Goal: Use online tool/utility: Utilize a website feature to perform a specific function

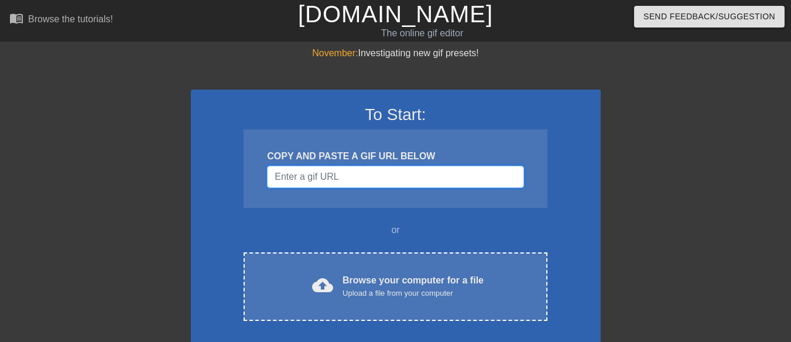
click at [365, 177] on input "Username" at bounding box center [395, 177] width 256 height 22
paste input "https://makeagif.com/i/UF4ksp"
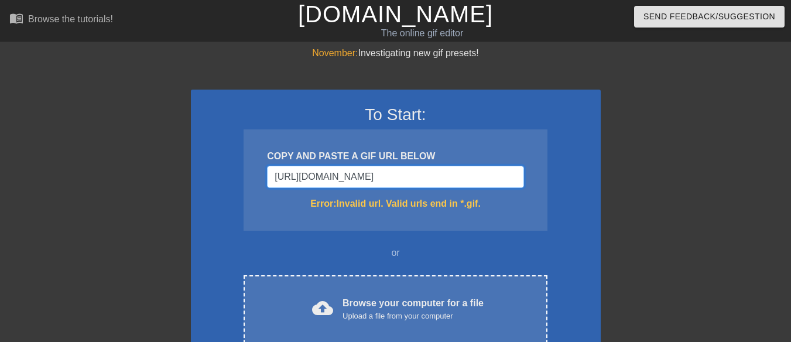
drag, startPoint x: 403, startPoint y: 174, endPoint x: 150, endPoint y: 193, distance: 252.9
click at [150, 193] on div "November: Investigating new gif presets! To Start: COPY AND PASTE A GIF URL BEL…" at bounding box center [395, 344] width 791 height 596
paste input "gif/antonio-brown-flying-face-stomp-"
type input "https://makeagif.com/gif/antonio-brown-flying-face-stomp-UF4ksp"
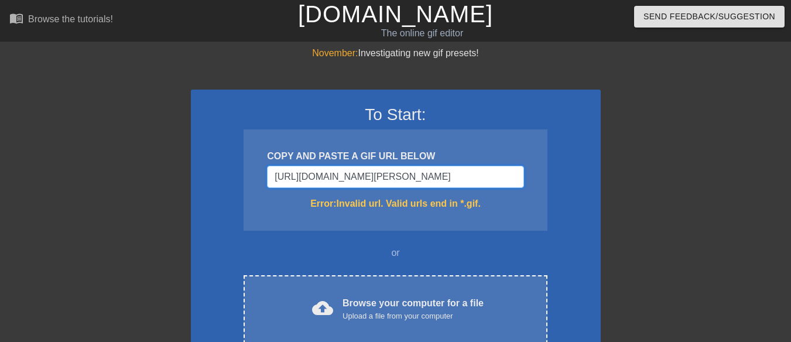
scroll to position [0, 0]
click at [362, 174] on input "https://makeagif.com/gif/antonio-brown-flying-face-stomp-UF4ksp" at bounding box center [395, 177] width 256 height 22
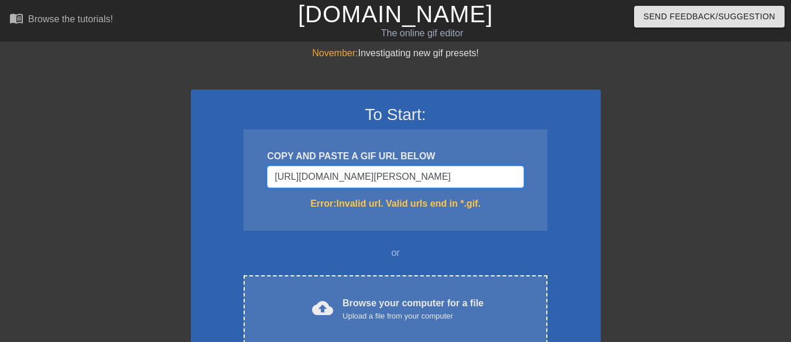
click at [362, 174] on input "https://makeagif.com/gif/antonio-brown-flying-face-stomp-UF4ksp" at bounding box center [395, 177] width 256 height 22
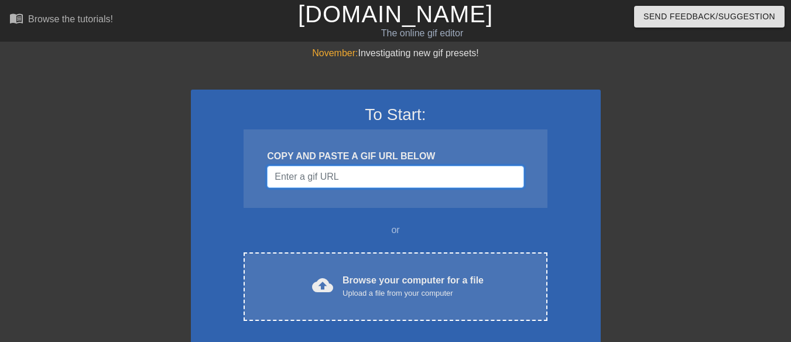
click at [320, 172] on input "Username" at bounding box center [395, 177] width 256 height 22
paste input "https://makeagif.com/gif/antonio-brown-flying-face-stomp-UF4ksp?position=3"
type input "https://makeagif.com/gif/antonio-brown-flying-face-stomp-UF4ksp?position=3"
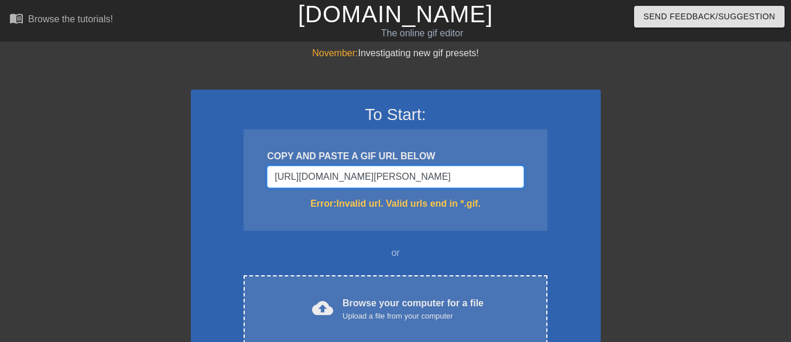
scroll to position [0, 0]
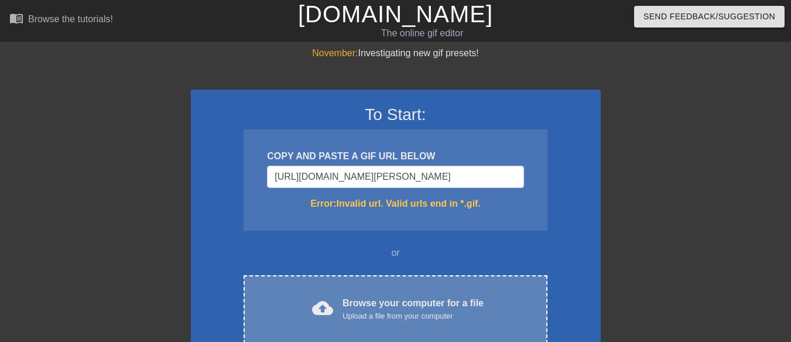
click at [393, 321] on div "Upload a file from your computer" at bounding box center [412, 316] width 141 height 12
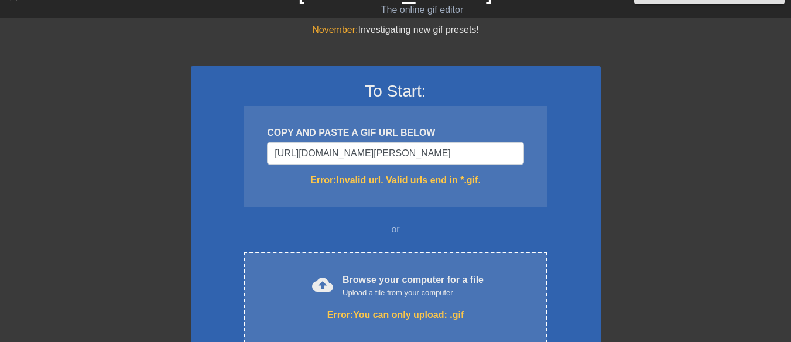
scroll to position [47, 0]
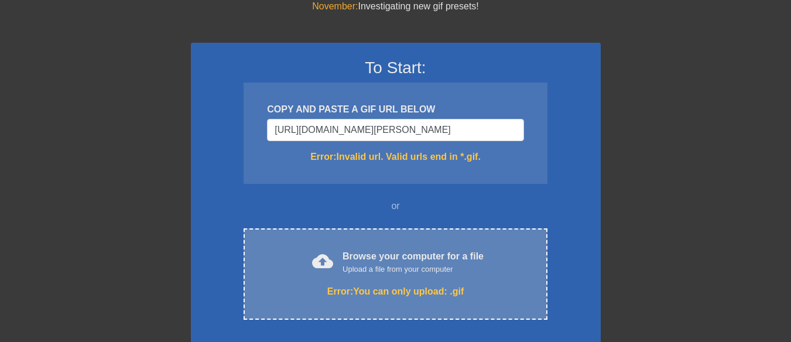
click at [357, 298] on div "cloud_upload Browse your computer for a file Upload a file from your computer E…" at bounding box center [394, 273] width 303 height 91
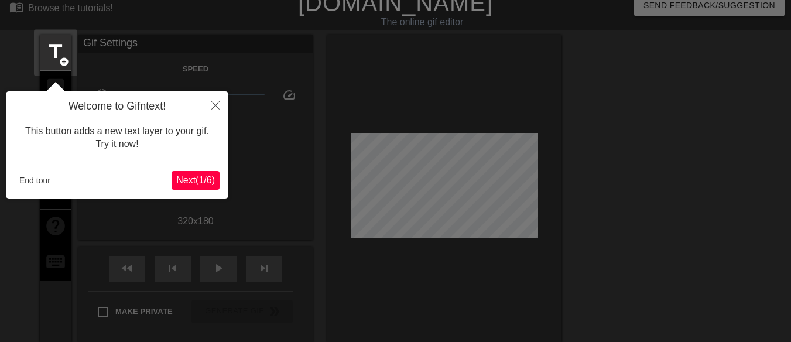
scroll to position [8, 0]
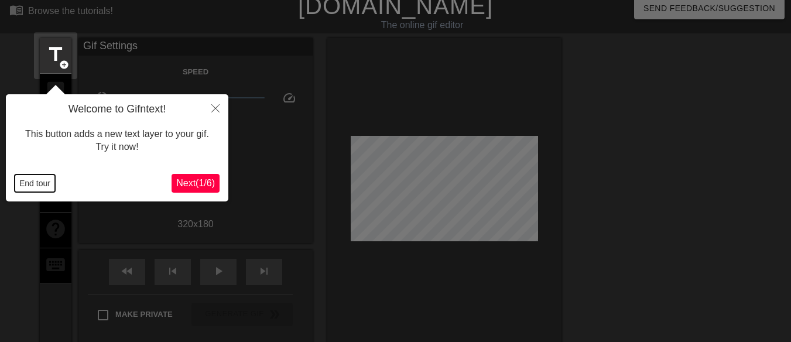
click at [42, 179] on button "End tour" at bounding box center [35, 183] width 40 height 18
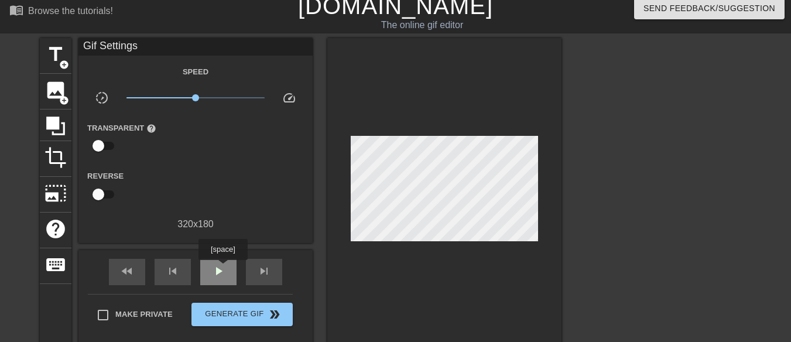
click at [222, 268] on span "play_arrow" at bounding box center [218, 271] width 14 height 14
click at [56, 66] on div "title add_circle" at bounding box center [56, 56] width 32 height 36
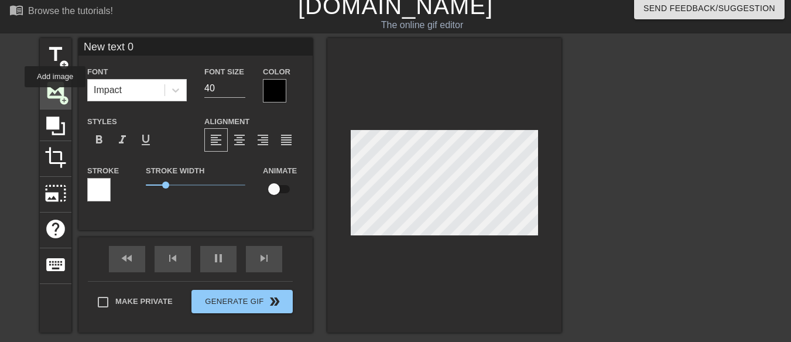
click at [55, 95] on span "image" at bounding box center [55, 90] width 22 height 22
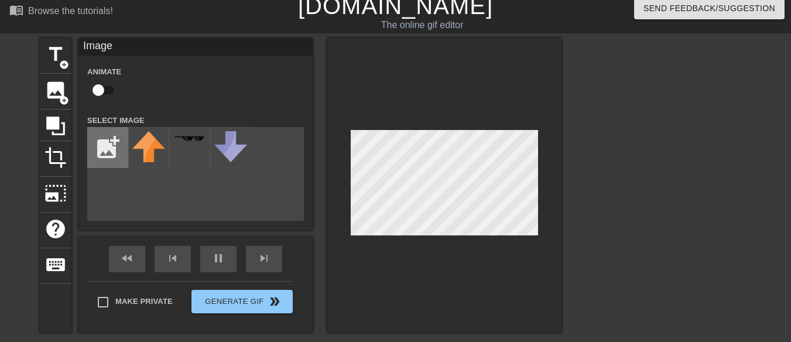
click at [109, 135] on input "file" at bounding box center [108, 148] width 40 height 40
type input "70"
type input "C:\fakepath\CEM logo.png"
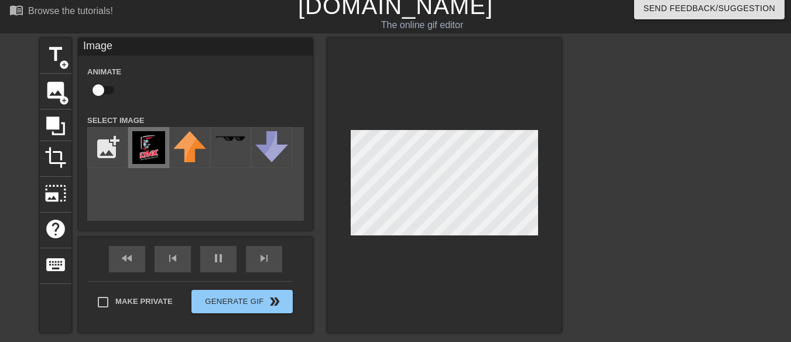
click at [158, 150] on img at bounding box center [148, 147] width 33 height 33
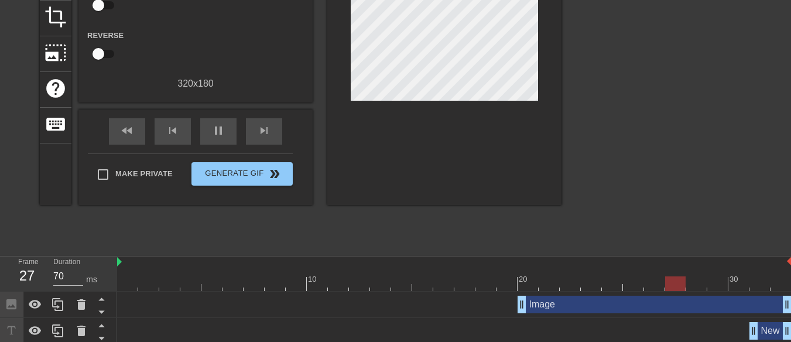
scroll to position [153, 0]
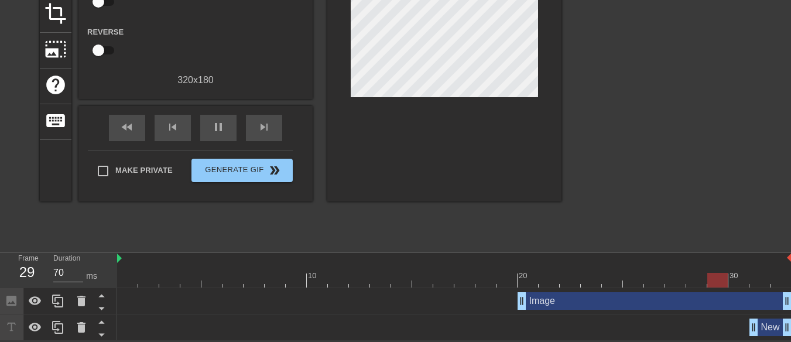
click at [586, 303] on div "Image drag_handle drag_handle" at bounding box center [654, 301] width 274 height 18
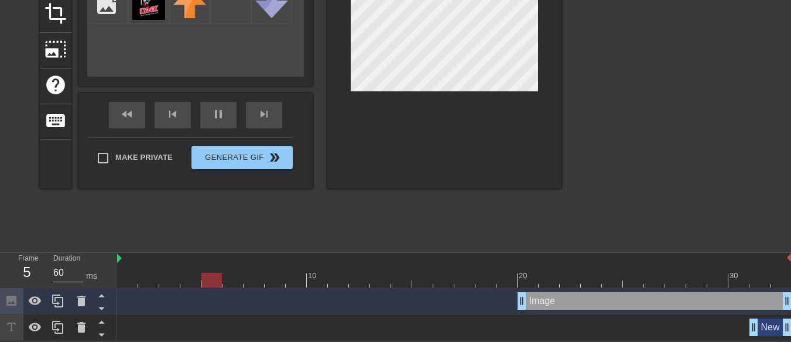
click at [766, 327] on div "New text 0 drag_handle drag_handle" at bounding box center [770, 327] width 42 height 18
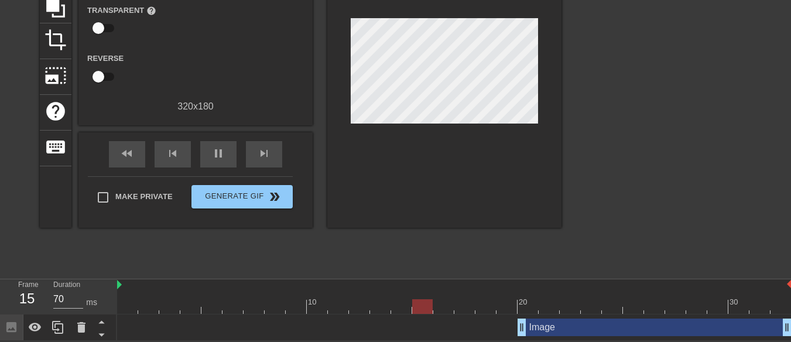
scroll to position [127, 0]
drag, startPoint x: 517, startPoint y: 329, endPoint x: 455, endPoint y: 323, distance: 62.9
drag, startPoint x: 790, startPoint y: 153, endPoint x: 796, endPoint y: 119, distance: 34.5
click at [790, 119] on html "menu_book Browse the tutorials! Gifntext.com The online gif editor Send Feedbac…" at bounding box center [395, 107] width 791 height 466
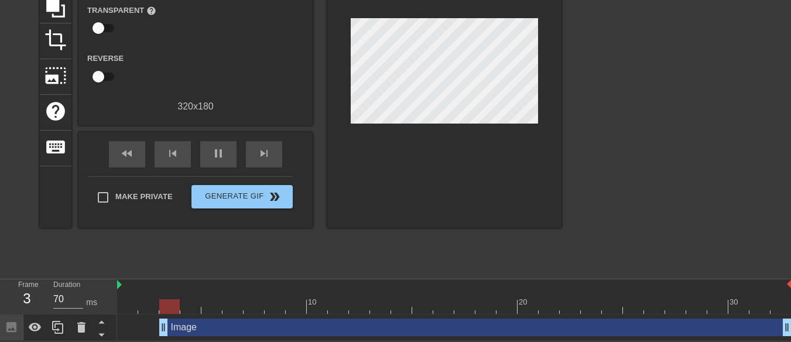
drag, startPoint x: 456, startPoint y: 324, endPoint x: 164, endPoint y: 317, distance: 292.7
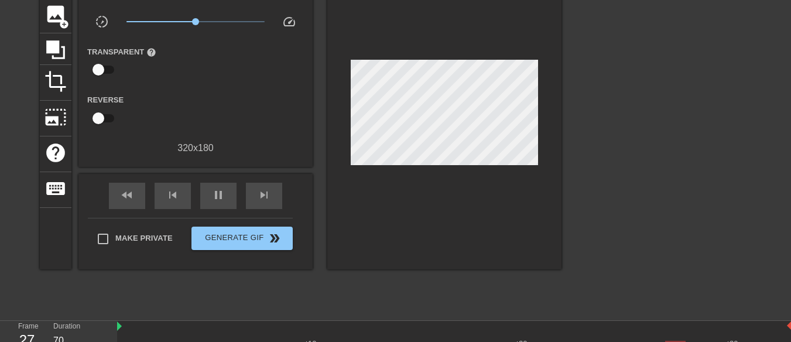
scroll to position [78, 0]
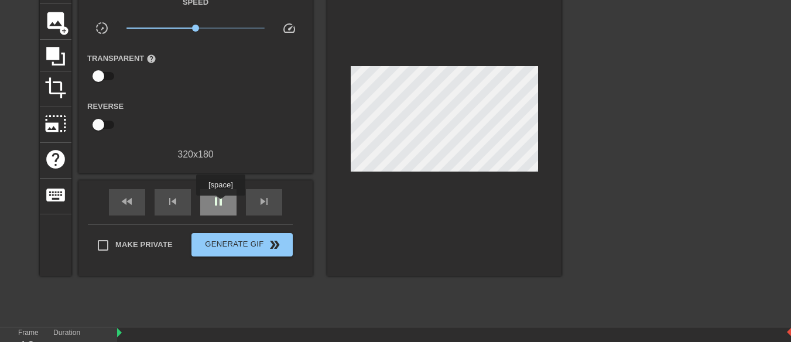
click at [221, 204] on span "pause" at bounding box center [218, 201] width 14 height 14
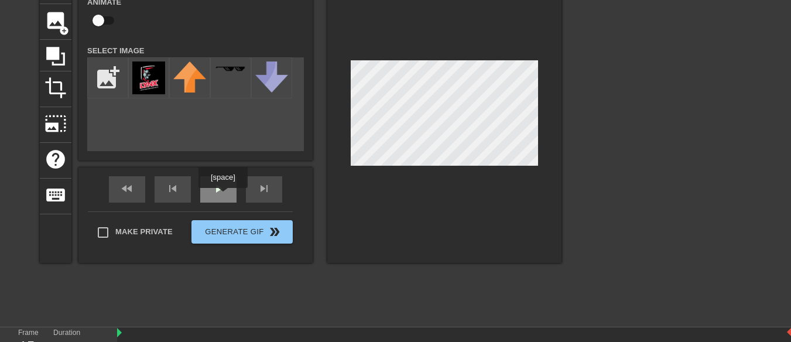
click at [222, 196] on div "play_arrow" at bounding box center [218, 189] width 36 height 26
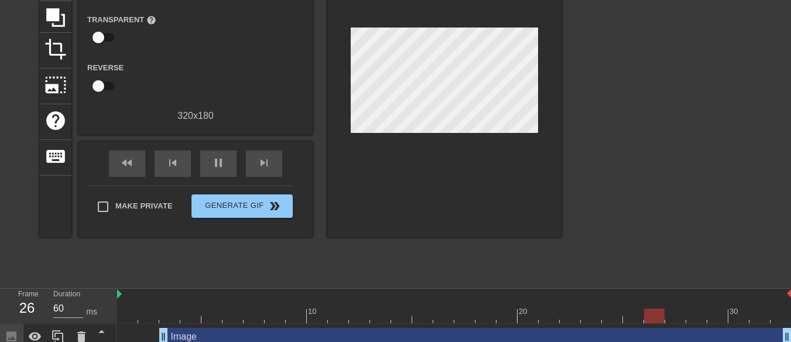
scroll to position [127, 0]
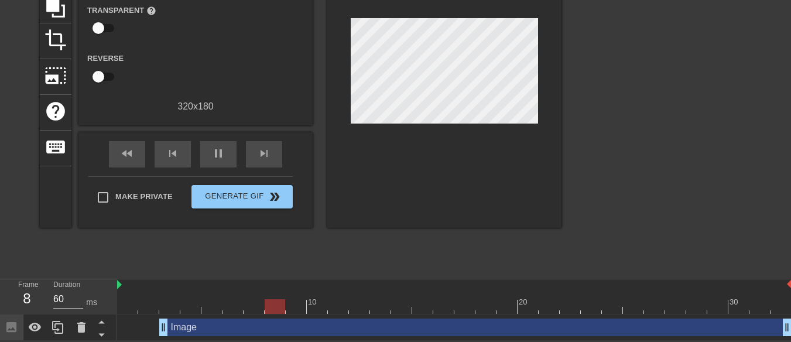
click at [535, 329] on div "Image drag_handle drag_handle" at bounding box center [475, 327] width 632 height 18
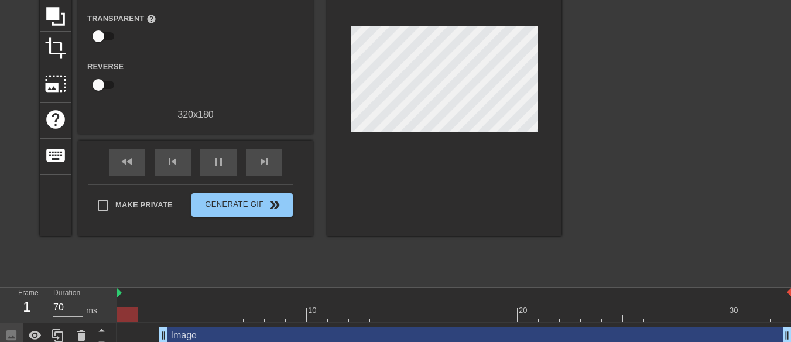
scroll to position [119, 0]
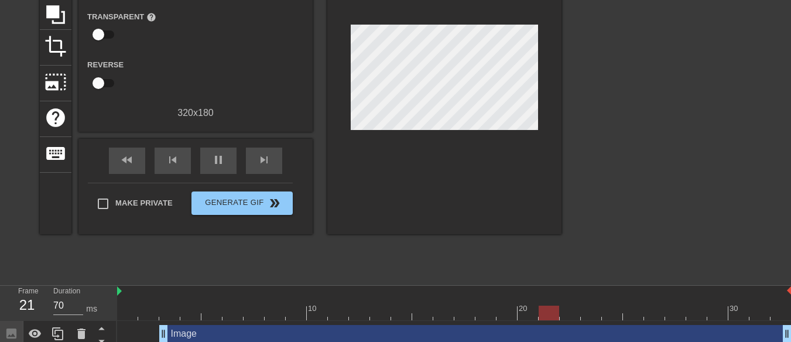
click at [325, 337] on div "Image drag_handle drag_handle" at bounding box center [475, 334] width 632 height 18
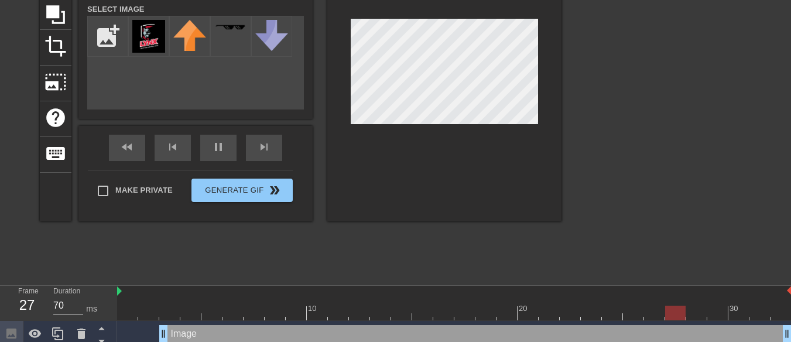
scroll to position [0, 0]
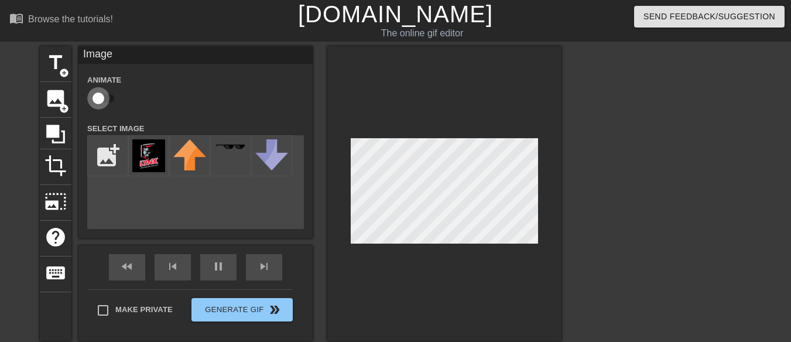
type input "60"
click at [103, 99] on input "checkbox" at bounding box center [98, 98] width 67 height 22
checkbox input "true"
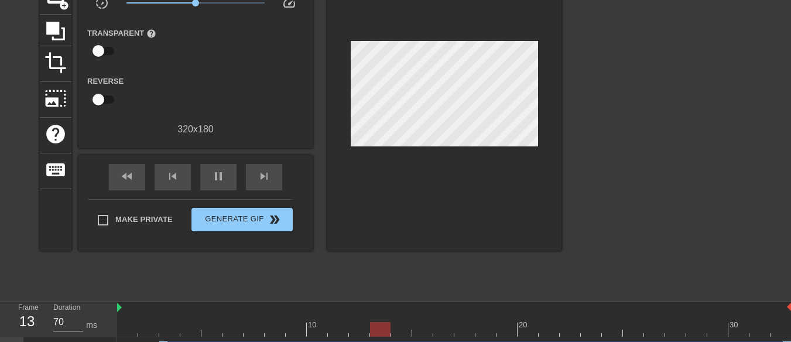
scroll to position [127, 0]
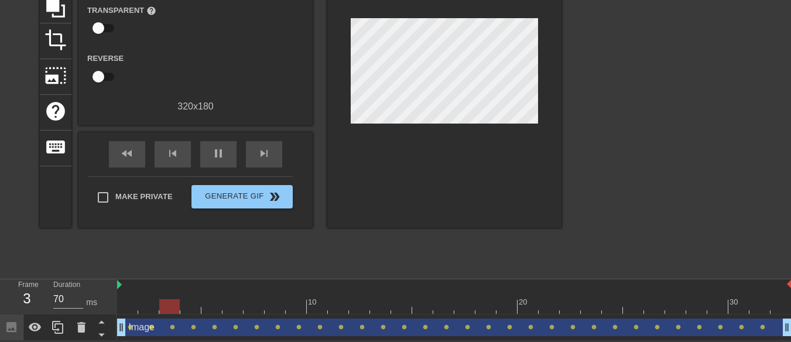
drag, startPoint x: 162, startPoint y: 329, endPoint x: 112, endPoint y: 327, distance: 49.2
click at [112, 327] on div "Frame 3 Duration 70 ms 10 20 30 Image drag_handle drag_handle lens lens lens le…" at bounding box center [395, 309] width 791 height 61
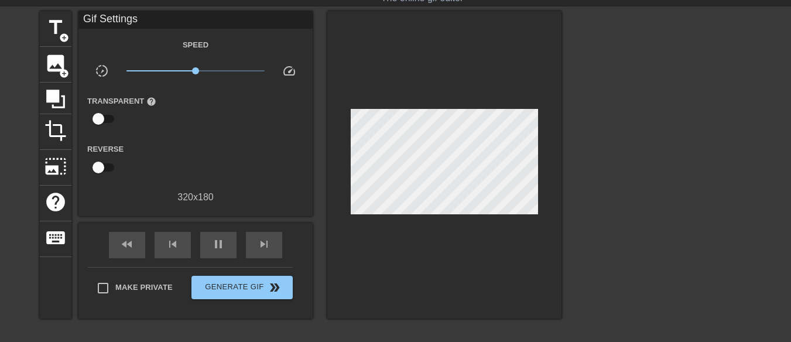
scroll to position [32, 0]
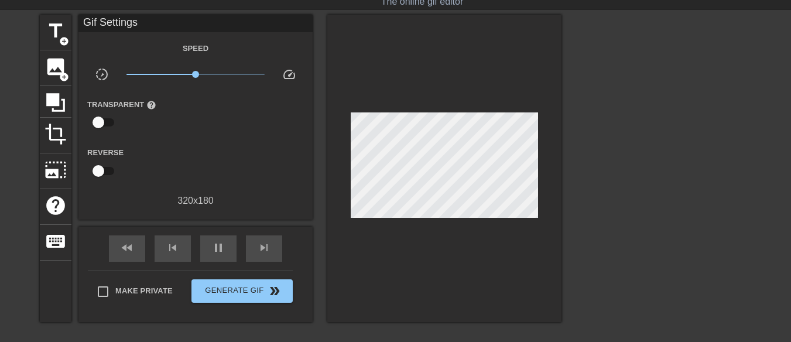
click at [617, 204] on div at bounding box center [663, 190] width 176 height 351
click at [53, 66] on span "image" at bounding box center [55, 67] width 22 height 22
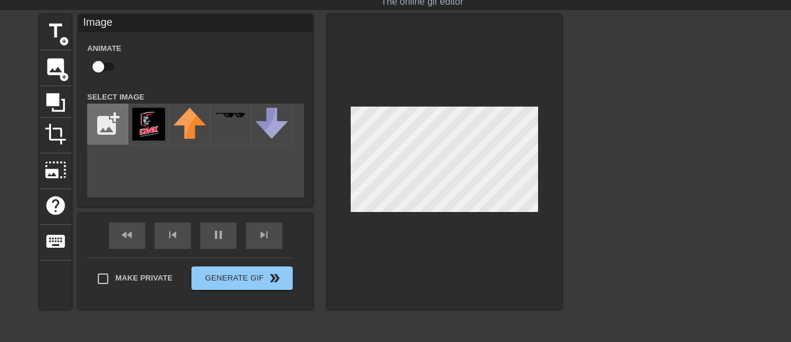
click at [112, 125] on input "file" at bounding box center [108, 124] width 40 height 40
type input "60"
type input "C:\fakepath\abbott logo.jpg"
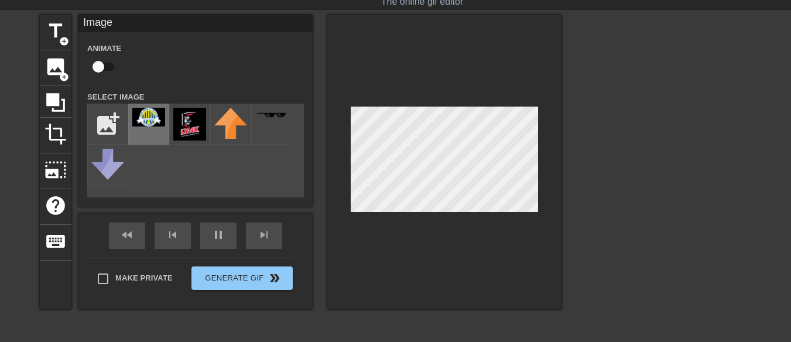
click at [142, 115] on img at bounding box center [148, 117] width 33 height 19
click at [164, 117] on img at bounding box center [148, 117] width 33 height 19
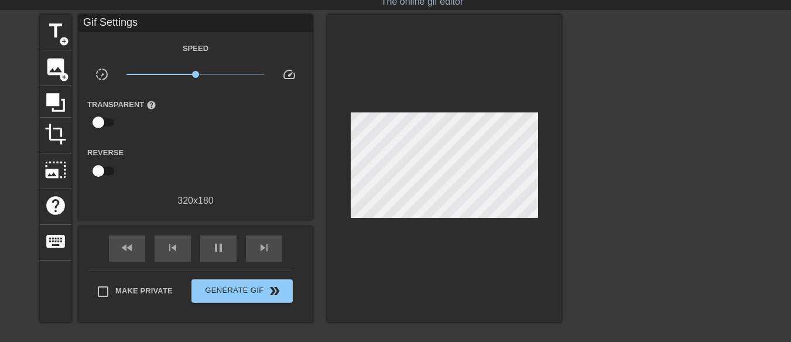
scroll to position [153, 0]
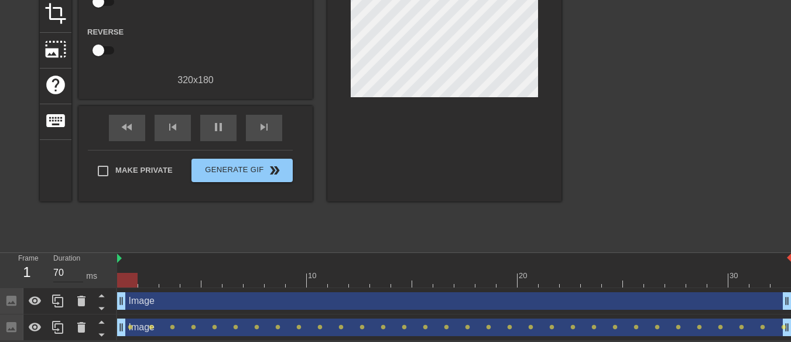
drag, startPoint x: 710, startPoint y: 302, endPoint x: 74, endPoint y: 277, distance: 636.6
click at [74, 277] on div "Frame 1 Duration 70 ms 10 20 30 Image drag_handle drag_handle Image drag_handle…" at bounding box center [395, 297] width 791 height 88
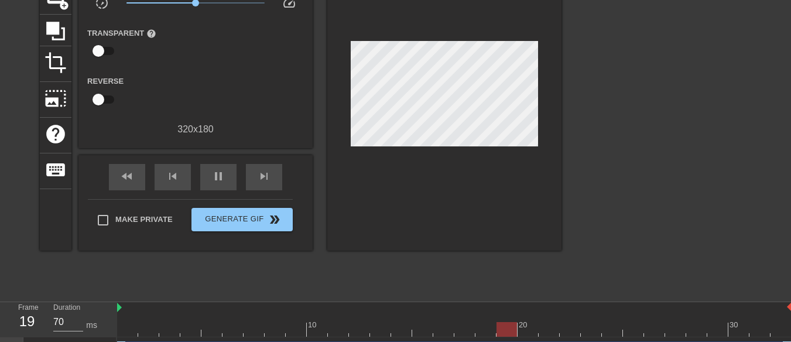
scroll to position [70, 0]
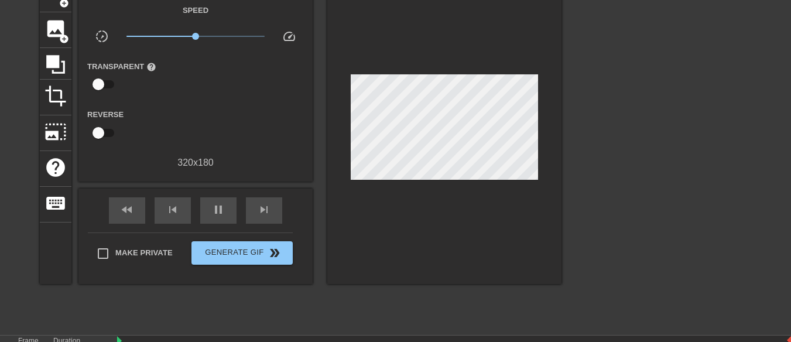
click at [627, 149] on div at bounding box center [663, 152] width 176 height 351
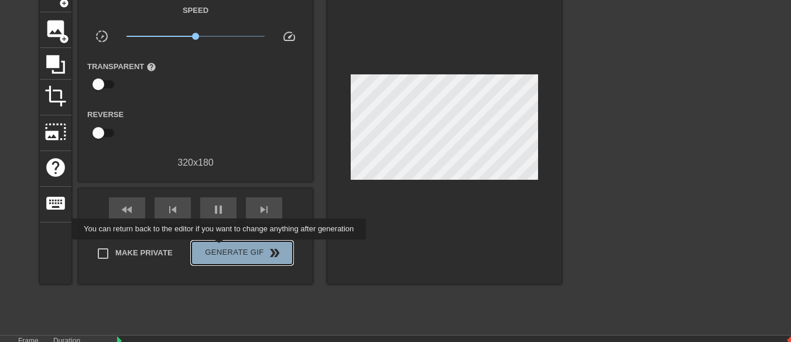
type input "70"
click at [220, 248] on span "Generate Gif double_arrow" at bounding box center [242, 253] width 92 height 14
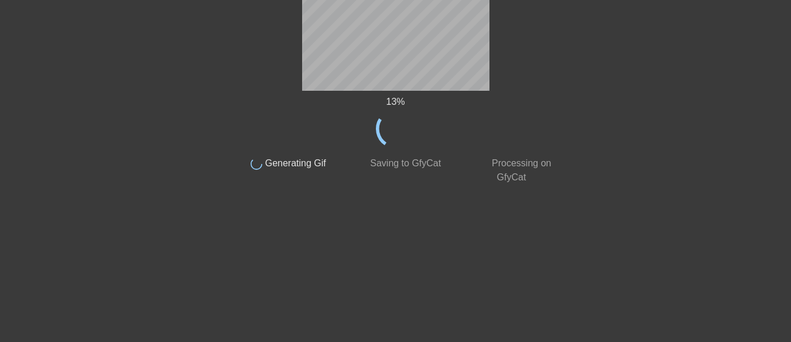
scroll to position [0, 0]
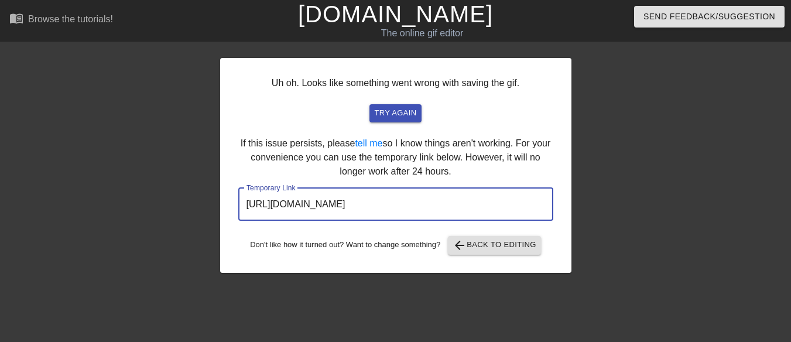
click at [445, 218] on input "https://www.gifntext.com/temp_generations/tRbbRXUD.gif" at bounding box center [395, 204] width 315 height 33
drag, startPoint x: 508, startPoint y: 208, endPoint x: 200, endPoint y: 202, distance: 307.9
click at [200, 202] on div "Uh oh. Looks like something went wrong with saving the gif. try again If this i…" at bounding box center [395, 221] width 791 height 351
